Goal: Transaction & Acquisition: Purchase product/service

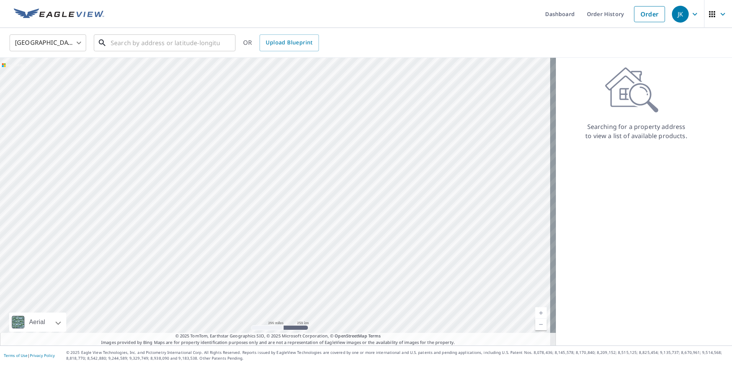
click at [138, 42] on input "text" at bounding box center [165, 42] width 109 height 21
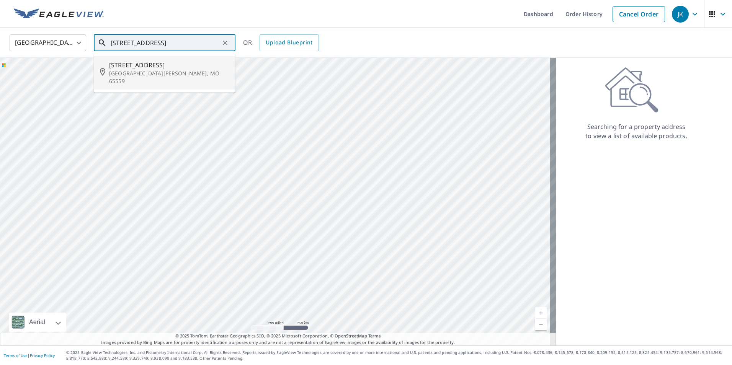
click at [132, 71] on p "[GEOGRAPHIC_DATA][PERSON_NAME], MO 65559" at bounding box center [169, 77] width 120 height 15
type input "[STREET_ADDRESS][PERSON_NAME]"
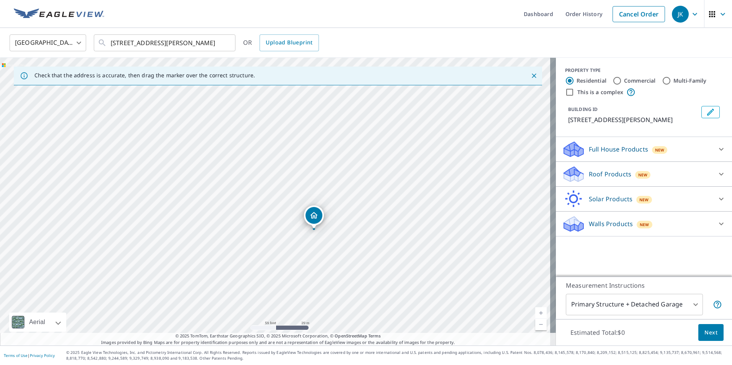
drag, startPoint x: 266, startPoint y: 162, endPoint x: 288, endPoint y: 205, distance: 48.1
click at [288, 205] on div "[STREET_ADDRESS][PERSON_NAME]" at bounding box center [278, 202] width 556 height 288
click at [616, 179] on p "Roof Products" at bounding box center [610, 174] width 42 height 9
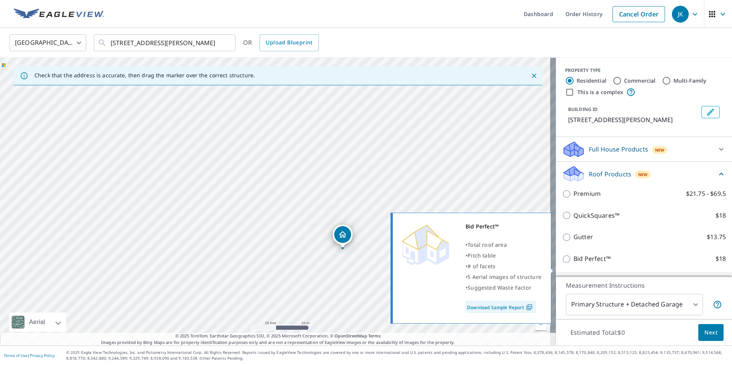
click at [564, 264] on input "Bid Perfect™ $18" at bounding box center [567, 259] width 11 height 9
checkbox input "true"
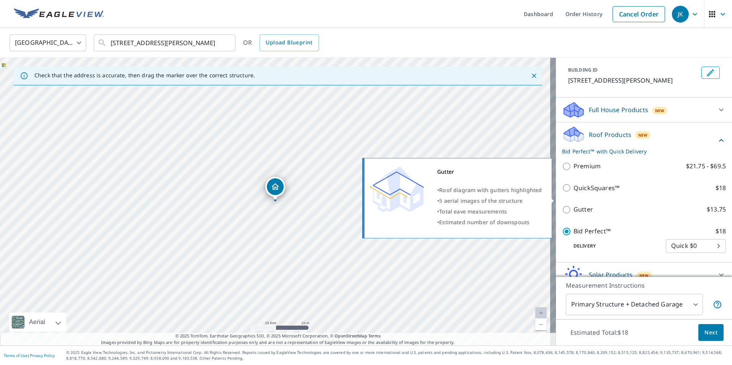
scroll to position [77, 0]
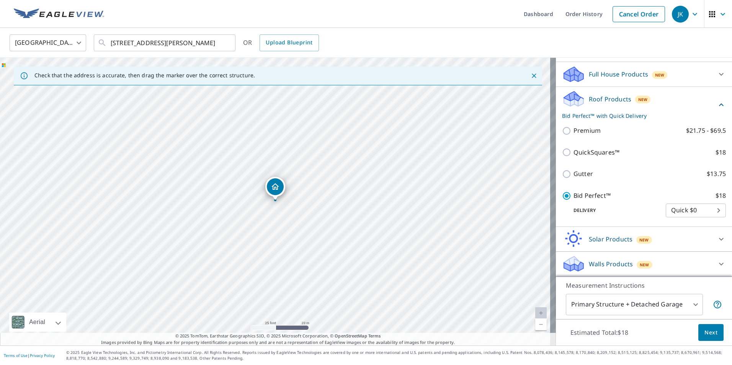
click at [709, 335] on span "Next" at bounding box center [710, 333] width 13 height 10
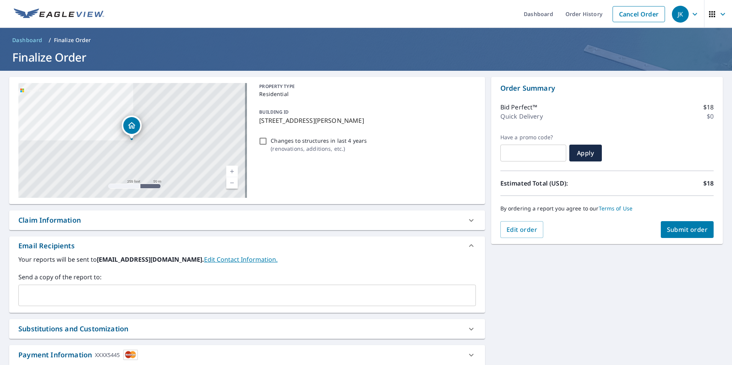
click at [684, 221] on div "By ordering a report you agree to our Terms of Use" at bounding box center [606, 208] width 213 height 25
click at [684, 222] on button "Submit order" at bounding box center [687, 229] width 53 height 17
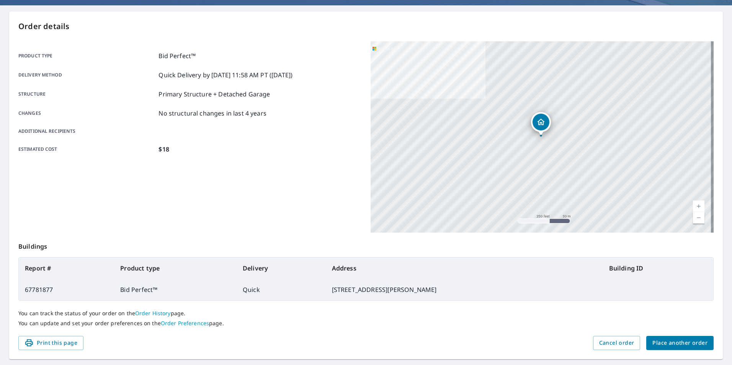
scroll to position [77, 0]
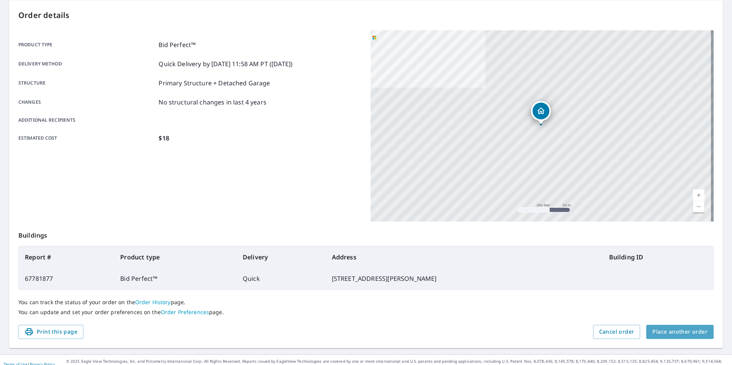
click at [676, 330] on span "Place another order" at bounding box center [679, 332] width 55 height 10
